Goal: Find specific page/section: Find specific page/section

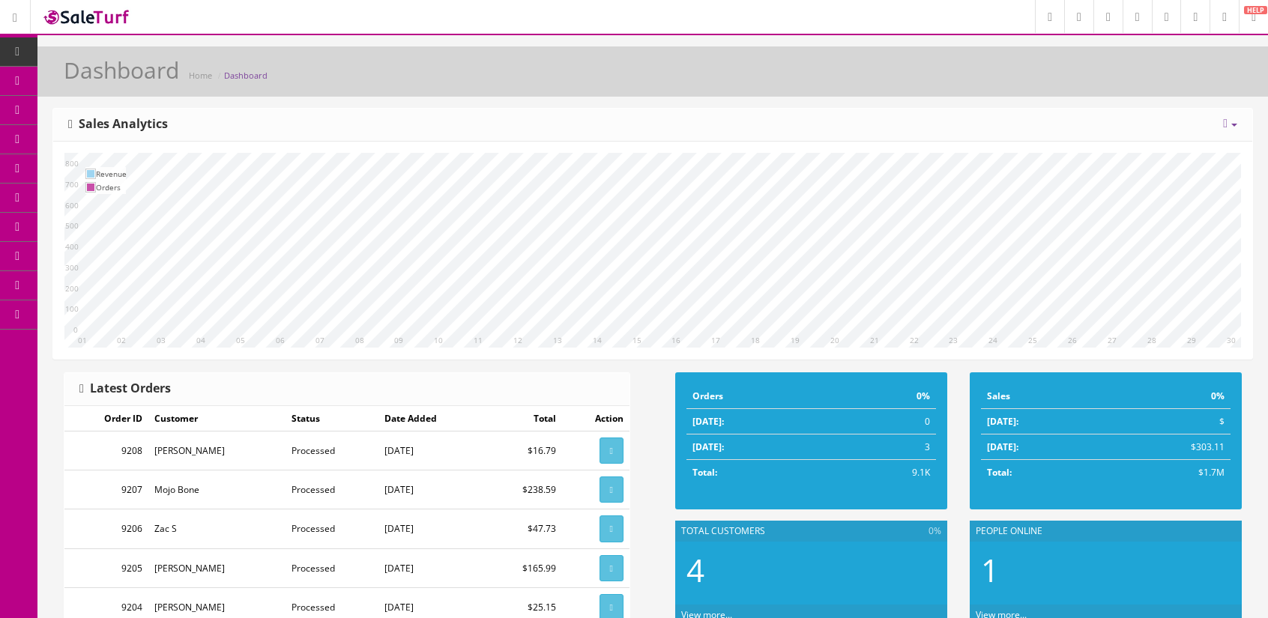
click at [72, 84] on link "Products" at bounding box center [115, 81] width 157 height 29
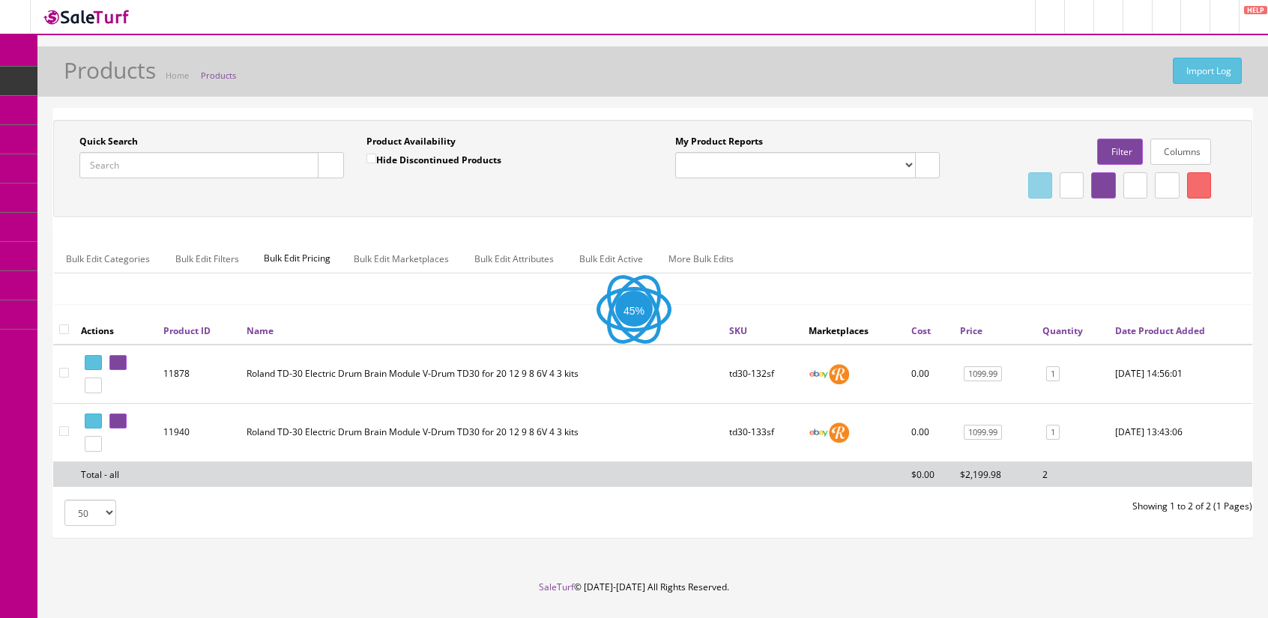
click at [165, 165] on input "Quick Search" at bounding box center [198, 165] width 239 height 26
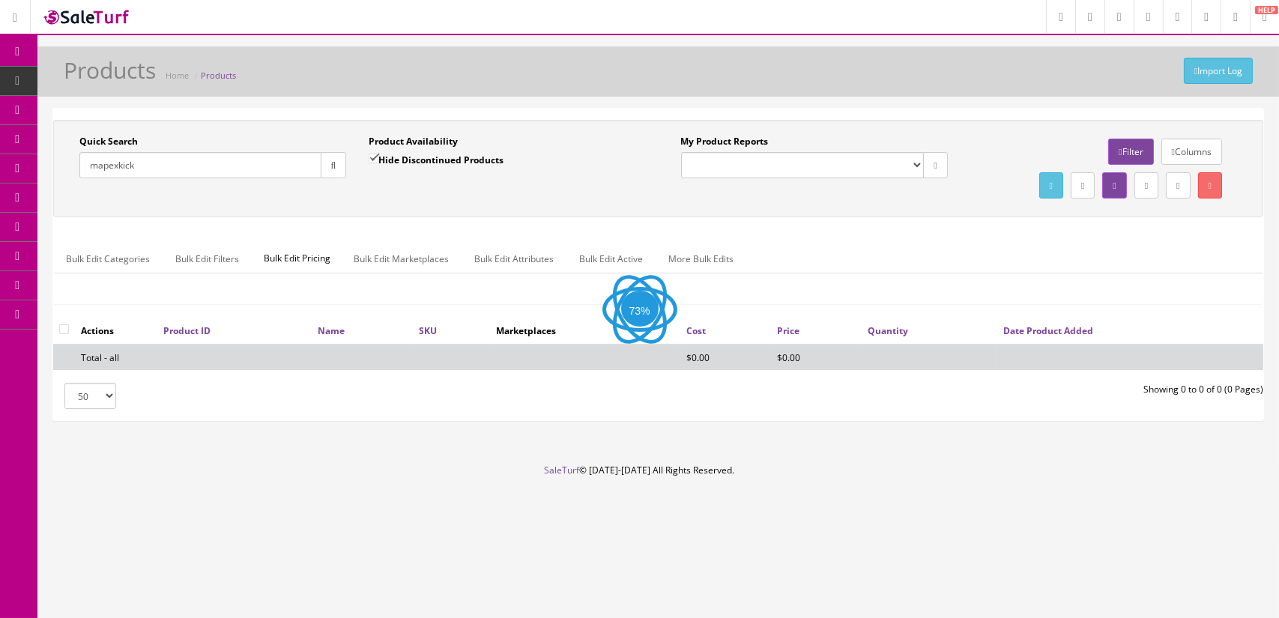
click at [217, 166] on input "mapexkick" at bounding box center [200, 165] width 242 height 26
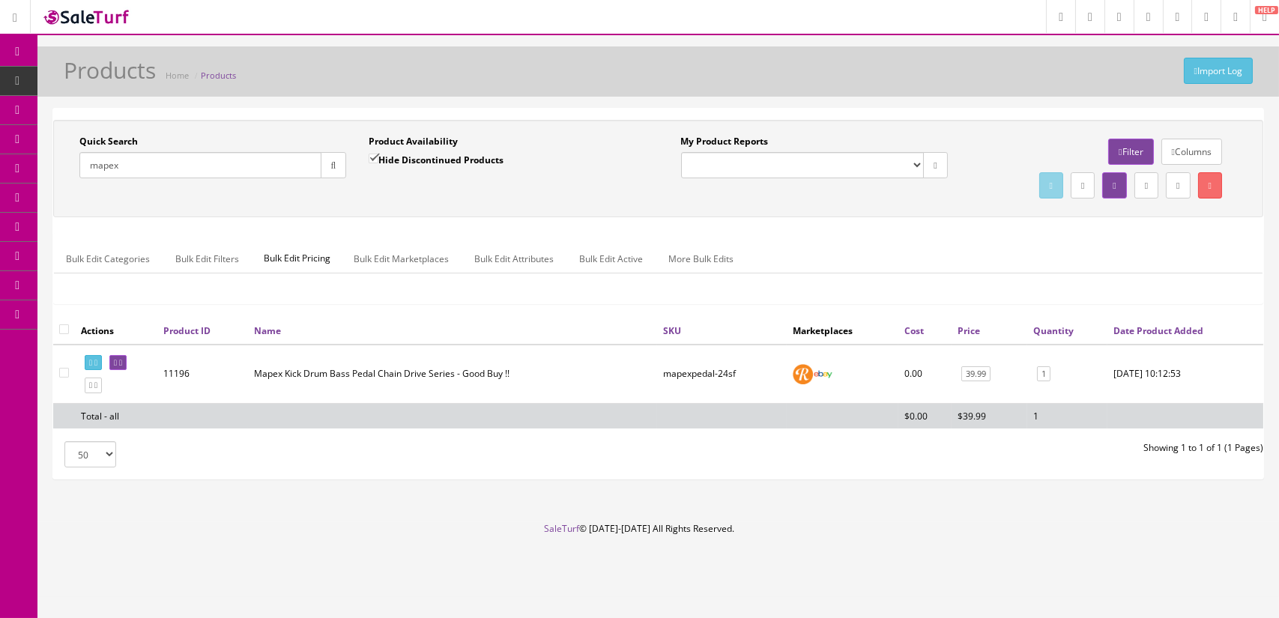
type input "mapex"
